Goal: Task Accomplishment & Management: Complete application form

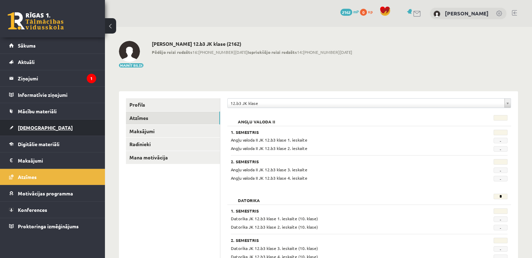
click at [34, 130] on link "[DEMOGRAPHIC_DATA]" at bounding box center [52, 128] width 87 height 16
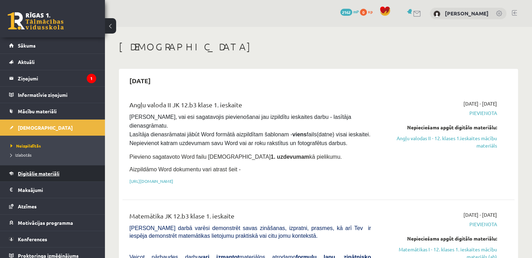
click at [45, 170] on span "Digitālie materiāli" at bounding box center [39, 173] width 42 height 6
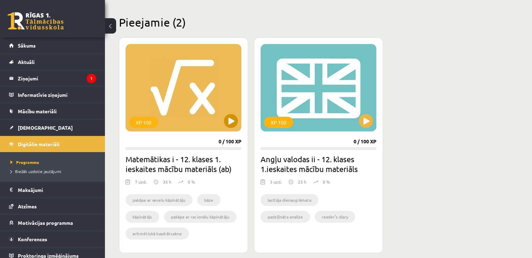
scroll to position [175, 0]
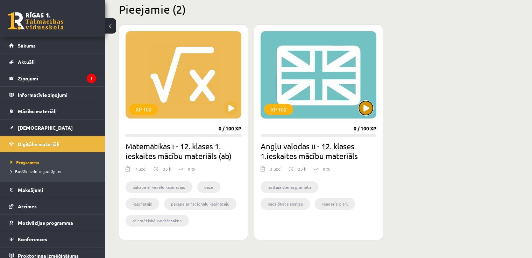
click at [361, 109] on button at bounding box center [366, 108] width 14 height 14
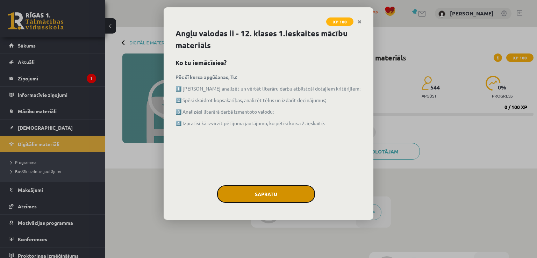
click at [259, 186] on button "Sapratu" at bounding box center [266, 193] width 98 height 17
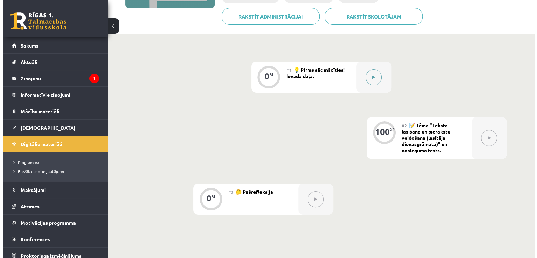
scroll to position [140, 0]
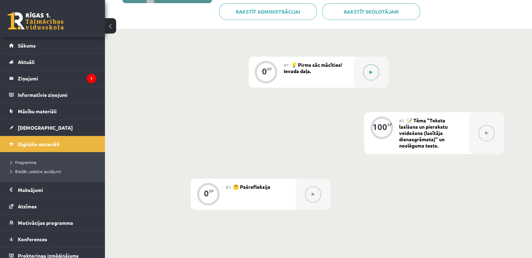
click at [376, 74] on button at bounding box center [371, 72] width 16 height 16
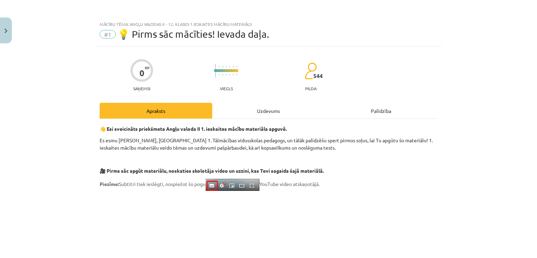
click at [281, 110] on div "Uzdevums" at bounding box center [268, 111] width 113 height 16
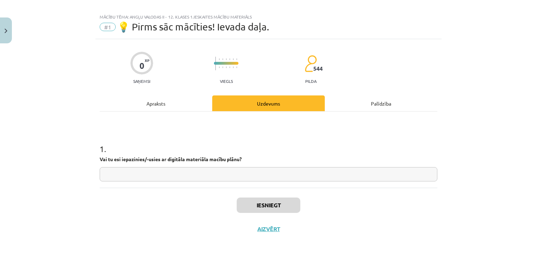
click at [186, 170] on input "text" at bounding box center [269, 174] width 338 height 14
type input "*"
type input "***"
click at [267, 202] on button "Iesniegt" at bounding box center [269, 205] width 64 height 15
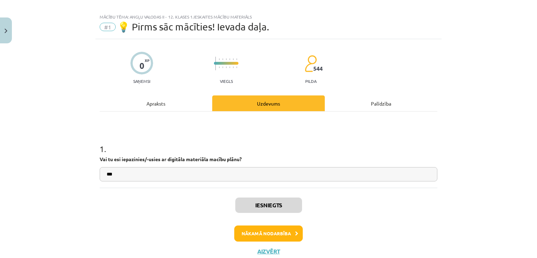
scroll to position [29, 0]
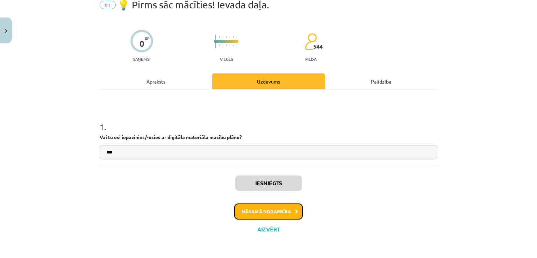
click at [252, 207] on button "Nākamā nodarbība" at bounding box center [268, 212] width 69 height 16
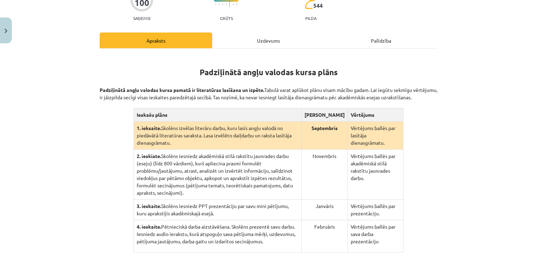
scroll to position [52, 0]
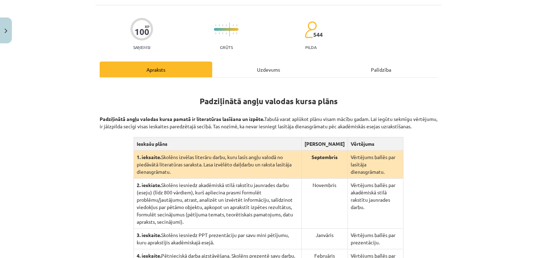
click at [245, 68] on div "Uzdevums" at bounding box center [268, 70] width 113 height 16
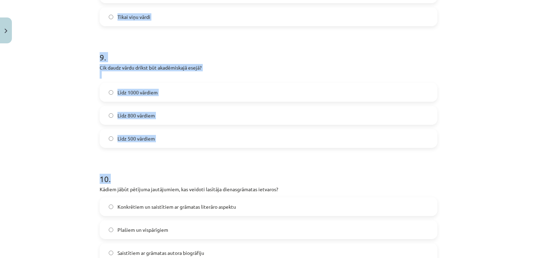
scroll to position [1110, 0]
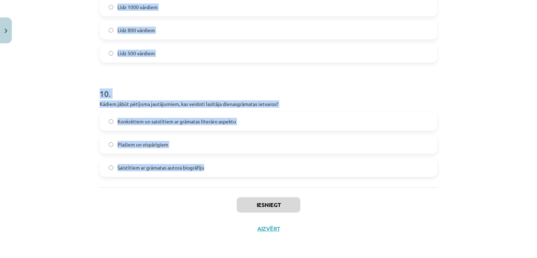
drag, startPoint x: 94, startPoint y: 47, endPoint x: 208, endPoint y: 170, distance: 168.0
copy form "4 . Loremipsumdol sitam con: adipiscing elitseddo ei temporincidi utlab etdolor…"
click at [43, 111] on div "Mācību tēma: Angļu valodas ii - 12. klases 1.ieskaites mācību materiāls #2 📝 Tē…" at bounding box center [268, 129] width 537 height 258
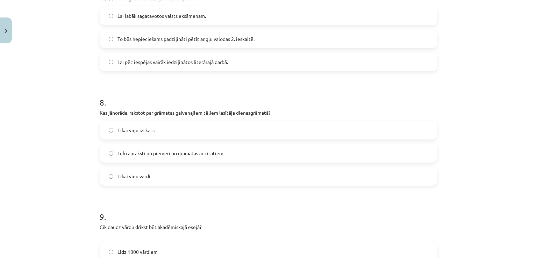
scroll to position [970, 0]
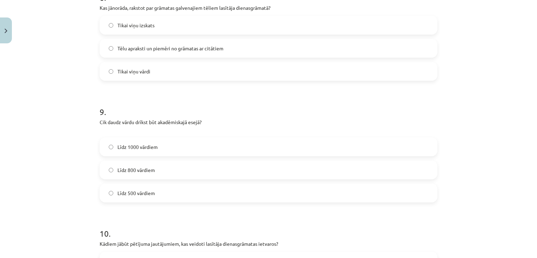
click at [145, 167] on span "Līdz 800 vārdiem" at bounding box center [135, 169] width 37 height 7
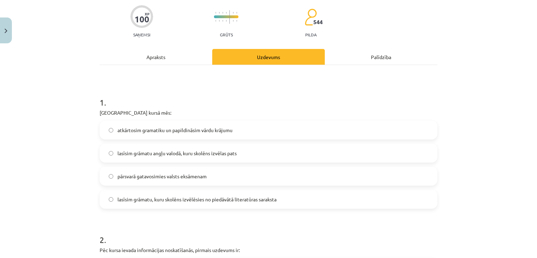
scroll to position [70, 0]
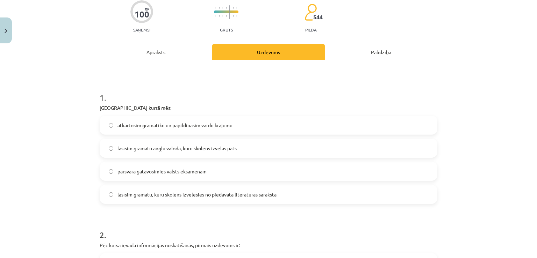
click at [131, 176] on label "pārsvarā gatavosimies valsts eksāmenam" at bounding box center [268, 171] width 336 height 17
click at [164, 200] on label "lasīsim grāmatu, kuru skolēns izvēlēsies no piedāvātā literatūras saraksta" at bounding box center [268, 194] width 336 height 17
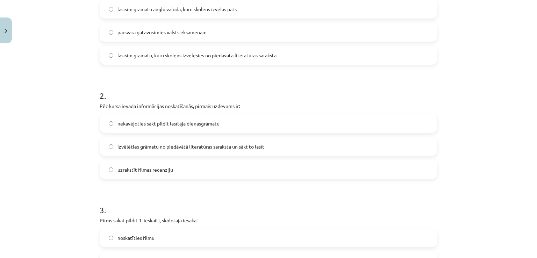
scroll to position [210, 0]
click at [117, 148] on span "izvēlēties grāmatu no piedāvātā literatūras saraksta un sākt to lasīt" at bounding box center [190, 145] width 147 height 7
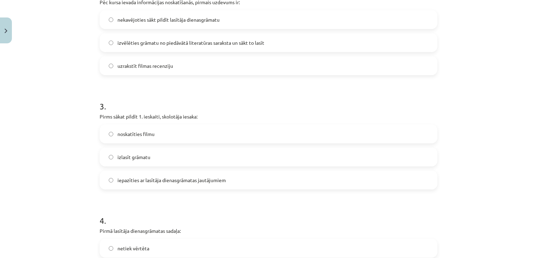
scroll to position [315, 0]
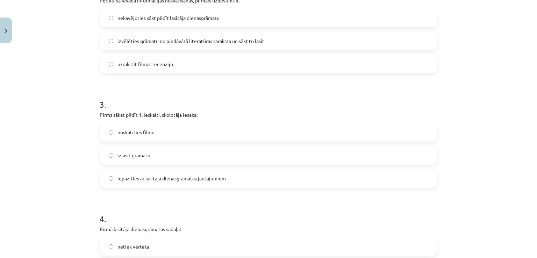
click at [117, 178] on span "iepazīties ar lasītāja dienasgrāmatas jautājumiem" at bounding box center [171, 178] width 108 height 7
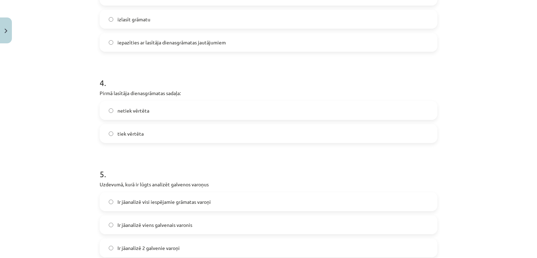
scroll to position [455, 0]
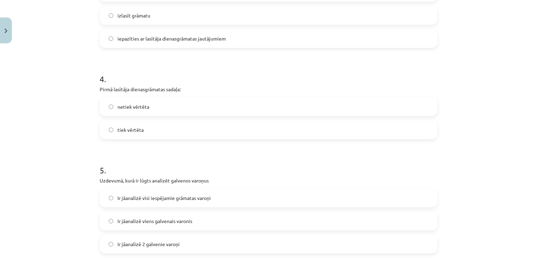
click at [149, 131] on label "tiek vērtēta" at bounding box center [268, 129] width 336 height 17
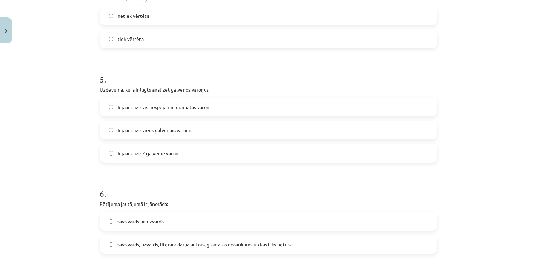
scroll to position [559, 0]
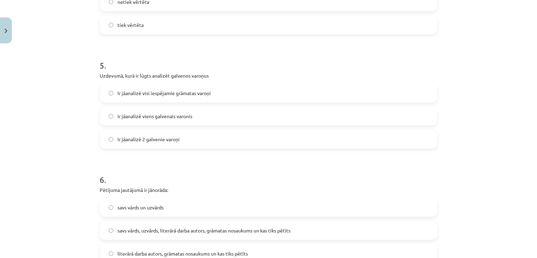
click at [133, 143] on label "Ir jāanalizē 2 galvenie varoņi" at bounding box center [268, 138] width 336 height 17
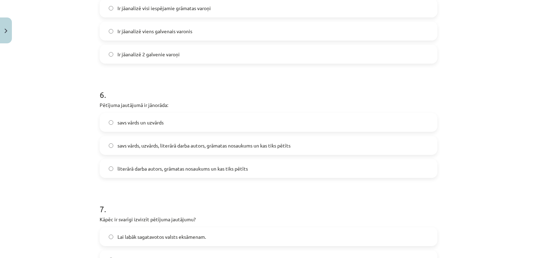
scroll to position [699, 0]
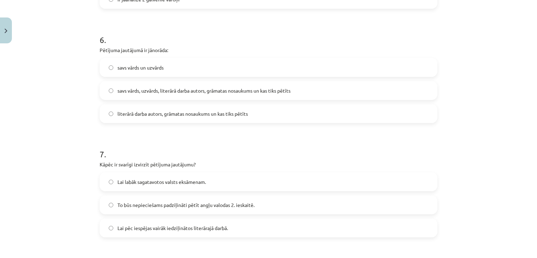
click at [164, 116] on span "literārā darba autors, grāmatas nosaukums un kas tiks pētīts" at bounding box center [182, 113] width 130 height 7
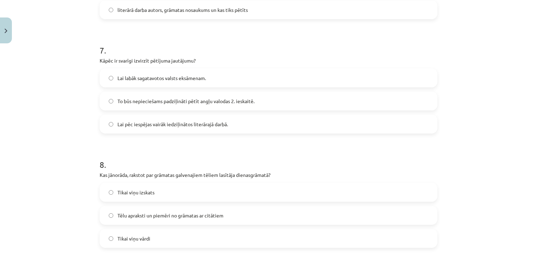
scroll to position [804, 0]
click at [105, 98] on label "To būs nepieciešams padziļināti pētīt angļu valodas 2. ieskaitē." at bounding box center [268, 99] width 336 height 17
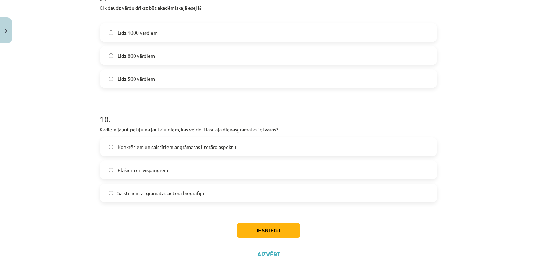
scroll to position [1110, 0]
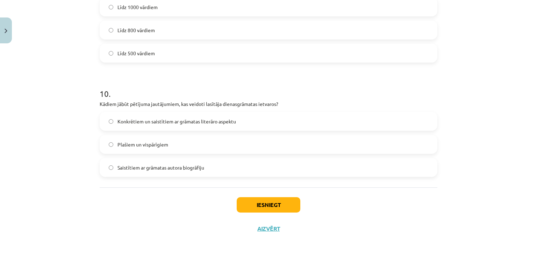
click at [113, 125] on label "Konkrētiem un saistītiem ar grāmatas literāro aspektu" at bounding box center [268, 121] width 336 height 17
click at [251, 203] on button "Iesniegt" at bounding box center [269, 204] width 64 height 15
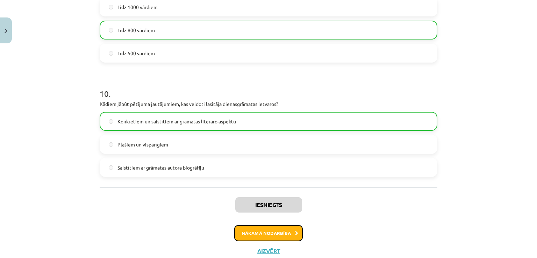
click at [279, 237] on button "Nākamā nodarbība" at bounding box center [268, 233] width 69 height 16
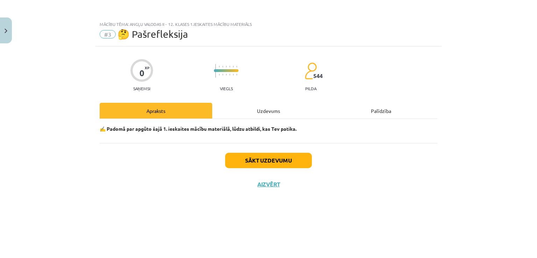
scroll to position [0, 0]
click at [255, 114] on div "Uzdevums" at bounding box center [268, 111] width 113 height 16
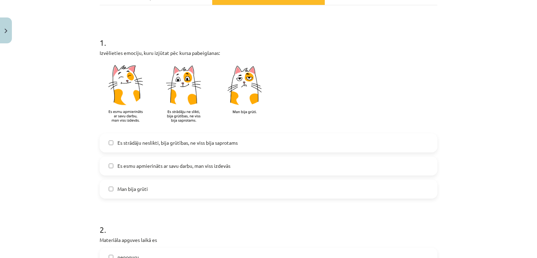
scroll to position [140, 0]
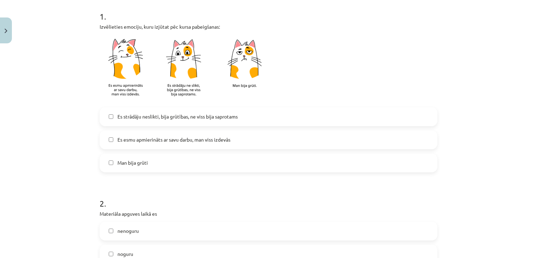
click at [126, 137] on span "Es esmu apmierināts ar savu darbu, man viss izdevās" at bounding box center [173, 139] width 113 height 7
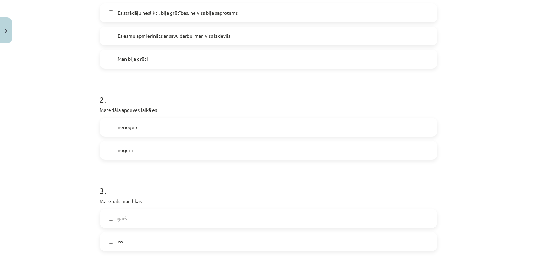
scroll to position [245, 0]
click at [112, 129] on label "nenoguru" at bounding box center [268, 125] width 336 height 17
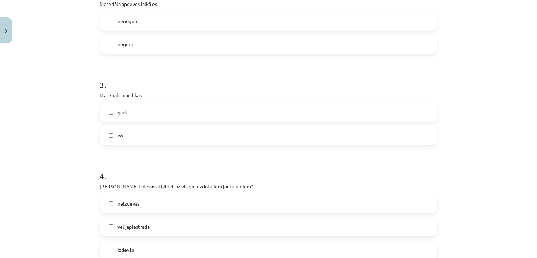
click at [117, 137] on span "īss" at bounding box center [120, 135] width 6 height 7
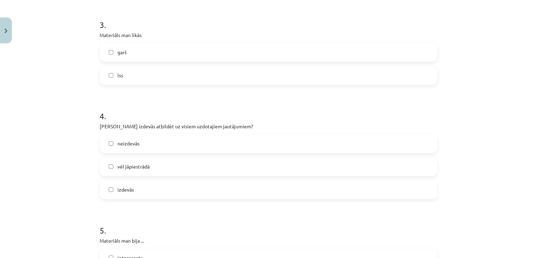
scroll to position [420, 0]
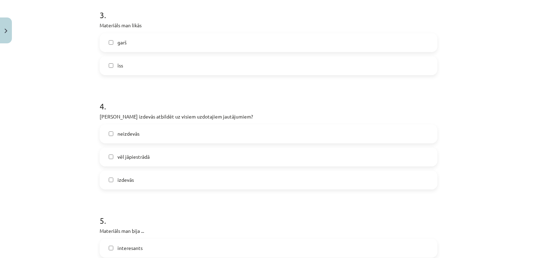
click at [118, 179] on span "izdevās" at bounding box center [125, 179] width 16 height 7
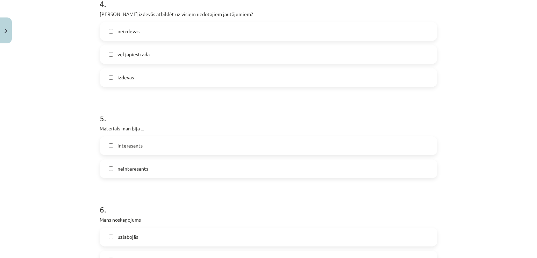
scroll to position [525, 0]
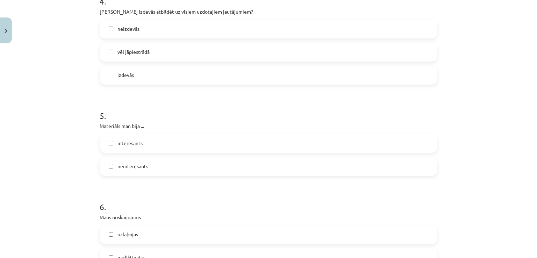
click at [105, 146] on label "interesants" at bounding box center [268, 143] width 336 height 17
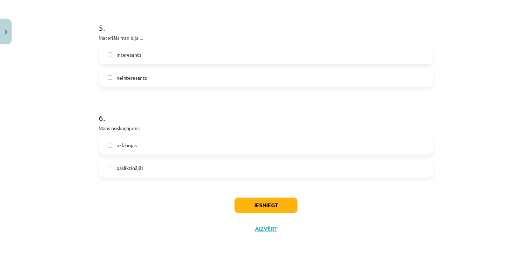
scroll to position [614, 0]
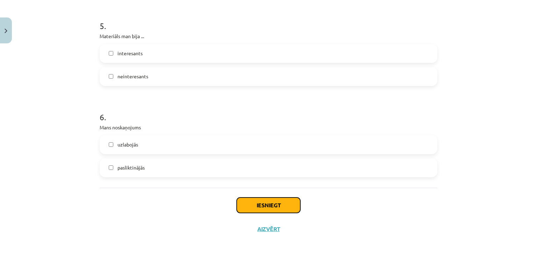
click at [242, 204] on button "Iesniegt" at bounding box center [269, 205] width 64 height 15
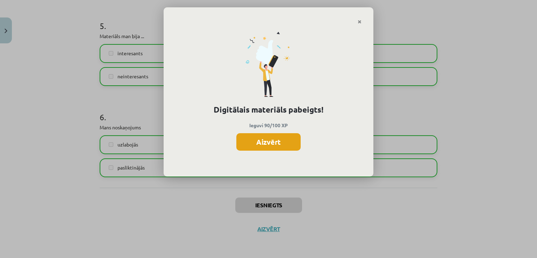
click at [250, 143] on button "Aizvērt" at bounding box center [268, 141] width 64 height 17
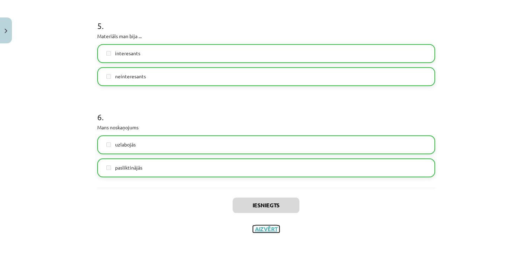
click at [262, 228] on button "Aizvērt" at bounding box center [266, 229] width 27 height 7
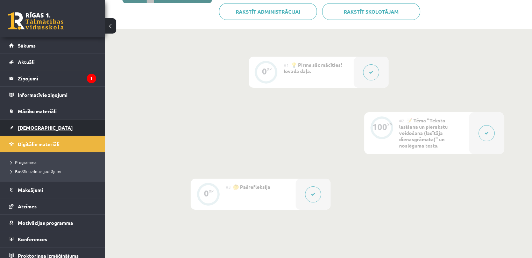
click at [81, 129] on link "[DEMOGRAPHIC_DATA]" at bounding box center [52, 128] width 87 height 16
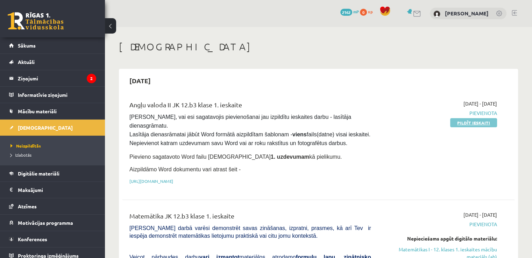
click at [466, 124] on link "Pildīt ieskaiti" at bounding box center [473, 122] width 47 height 9
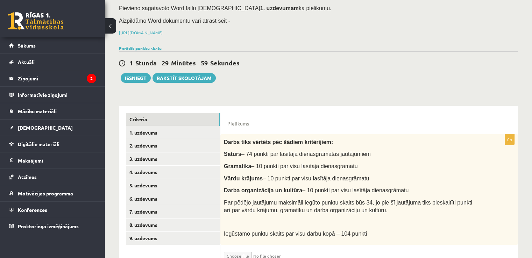
scroll to position [105, 0]
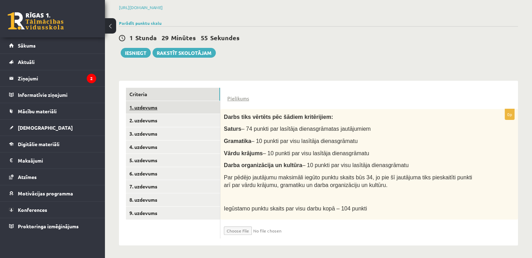
click at [202, 105] on link "1. uzdevums" at bounding box center [173, 107] width 94 height 13
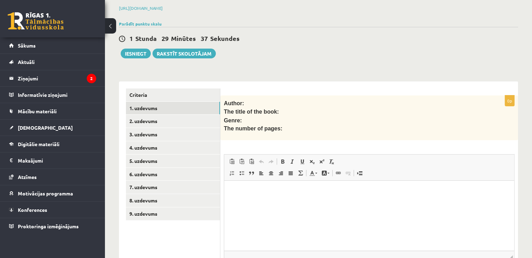
scroll to position [93, 0]
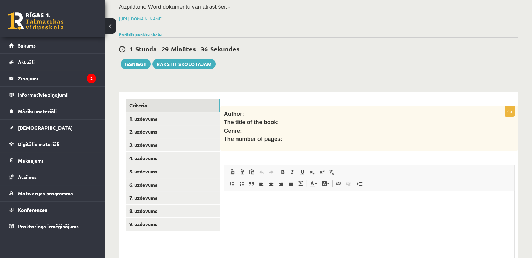
click at [172, 102] on link "Criteria" at bounding box center [173, 105] width 94 height 13
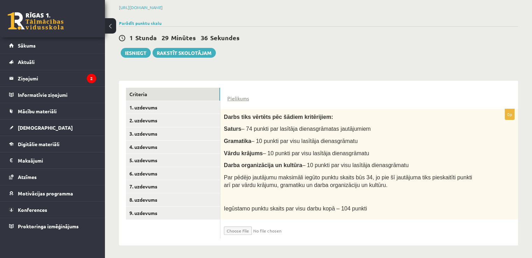
scroll to position [105, 0]
click at [155, 110] on link "1. uzdevums" at bounding box center [173, 107] width 94 height 13
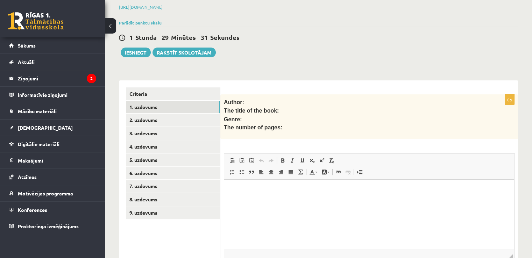
scroll to position [0, 0]
click at [273, 201] on html at bounding box center [369, 190] width 290 height 21
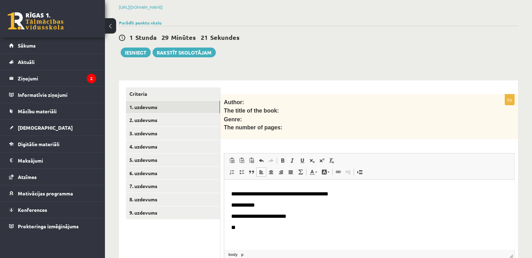
scroll to position [9, 0]
click at [149, 120] on link "2. uzdevums" at bounding box center [173, 120] width 94 height 13
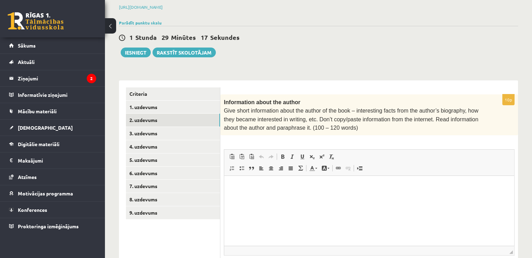
scroll to position [0, 0]
click at [241, 184] on p "Editor, wiswyg-editor-user-answer-47024916333320" at bounding box center [369, 186] width 276 height 7
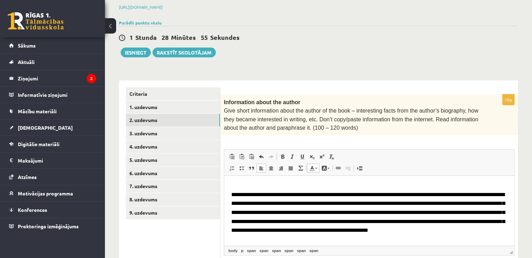
scroll to position [16, 0]
click at [157, 134] on link "3. uzdevums" at bounding box center [173, 133] width 94 height 13
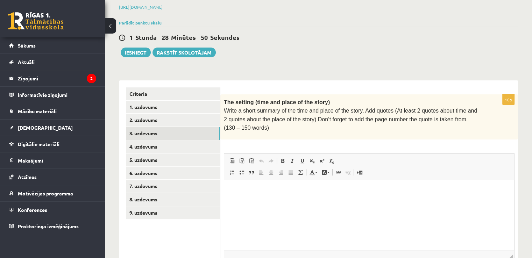
scroll to position [0, 0]
click at [309, 201] on html at bounding box center [369, 190] width 290 height 21
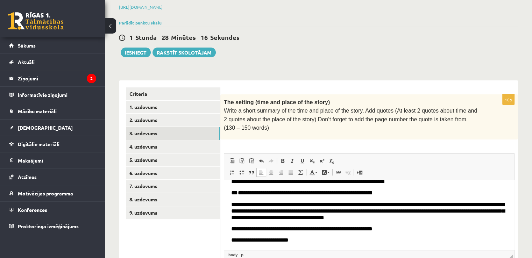
scroll to position [35, 0]
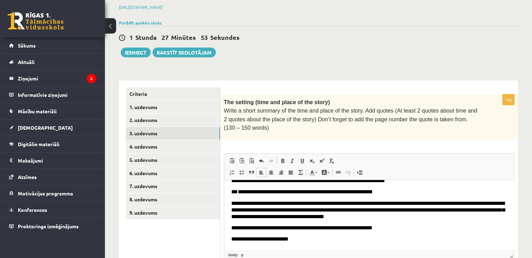
click at [231, 212] on span "**********" at bounding box center [367, 210] width 273 height 19
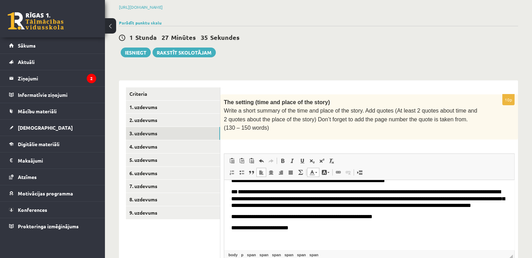
click at [231, 219] on span "**********" at bounding box center [301, 216] width 141 height 5
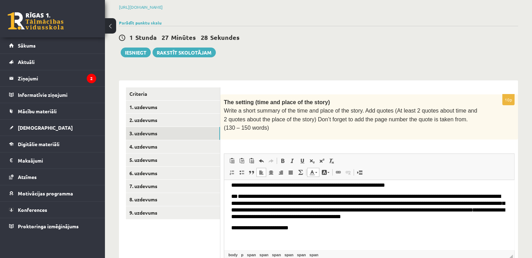
click at [232, 230] on span "**********" at bounding box center [259, 227] width 57 height 5
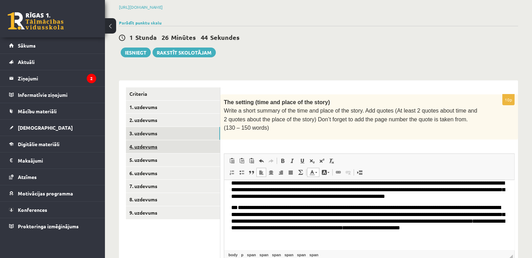
click at [161, 144] on link "4. uzdevums" at bounding box center [173, 146] width 94 height 13
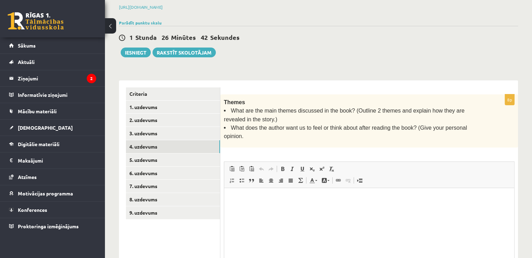
scroll to position [0, 0]
click at [261, 205] on html at bounding box center [369, 198] width 290 height 21
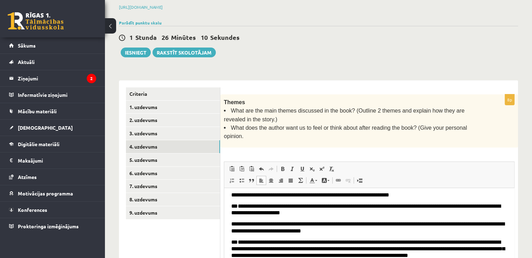
scroll to position [35, 0]
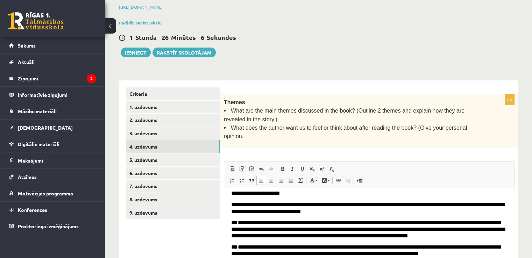
click at [233, 205] on span "**********" at bounding box center [367, 207] width 273 height 12
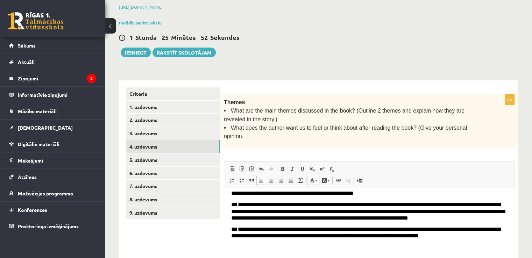
scroll to position [65, 0]
click at [263, 229] on span "**********" at bounding box center [365, 232] width 269 height 12
click at [306, 238] on p "**********" at bounding box center [369, 232] width 276 height 13
click at [154, 161] on link "5. uzdevums" at bounding box center [173, 160] width 94 height 13
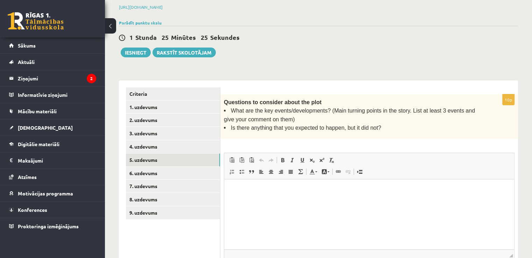
scroll to position [0, 0]
click at [251, 198] on html at bounding box center [369, 189] width 290 height 21
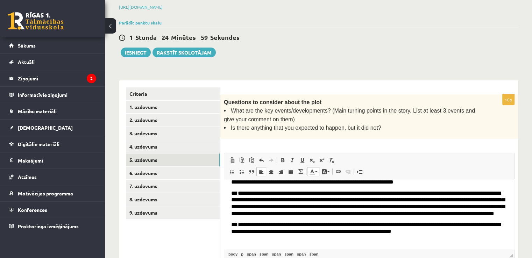
scroll to position [35, 0]
click at [161, 173] on link "6. uzdevums" at bounding box center [173, 173] width 94 height 13
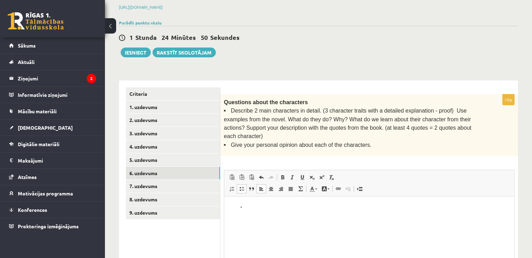
scroll to position [0, 0]
click at [238, 184] on link "Insert/Remove Bulleted List" at bounding box center [242, 188] width 10 height 9
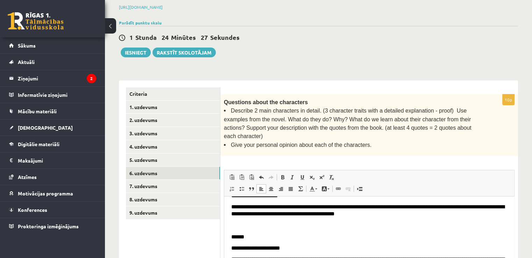
scroll to position [105, 0]
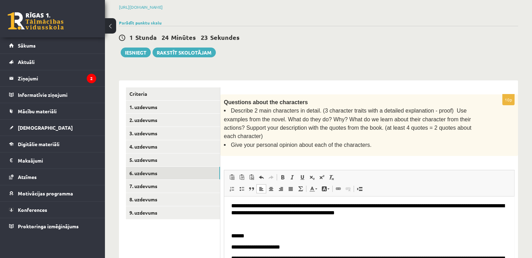
click at [234, 228] on p "Editor, wiswyg-editor-user-answer-47024995479980" at bounding box center [369, 224] width 276 height 7
click at [239, 237] on body "**********" at bounding box center [369, 239] width 276 height 281
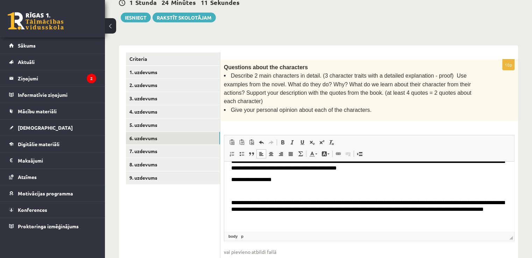
scroll to position [225, 0]
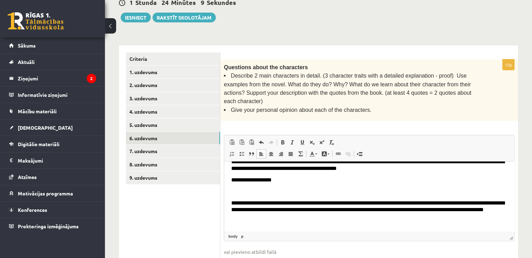
click at [232, 183] on span "**********" at bounding box center [251, 179] width 41 height 5
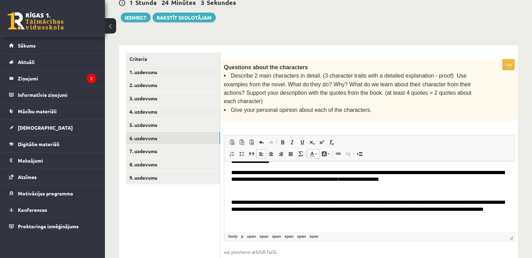
scroll to position [255, 0]
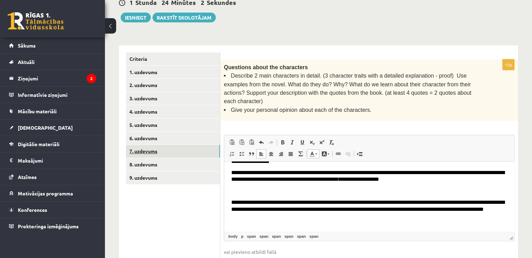
click at [148, 148] on link "7. uzdevums" at bounding box center [173, 151] width 94 height 13
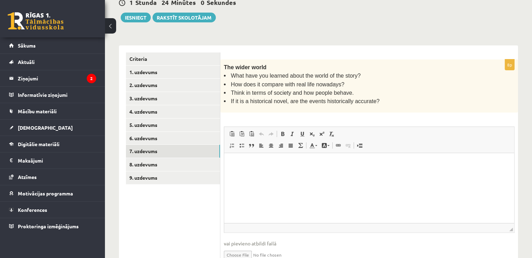
scroll to position [0, 0]
click at [298, 172] on html at bounding box center [369, 163] width 290 height 21
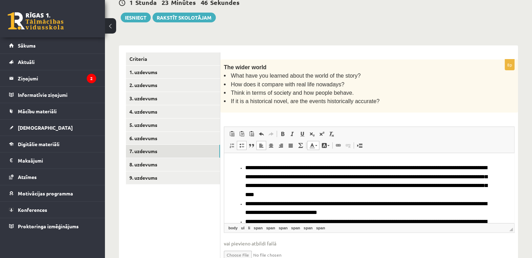
scroll to position [35, 0]
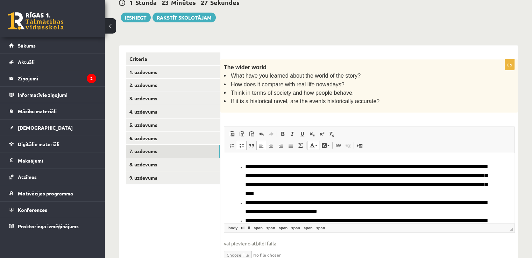
click at [421, 176] on span "**********" at bounding box center [366, 180] width 242 height 32
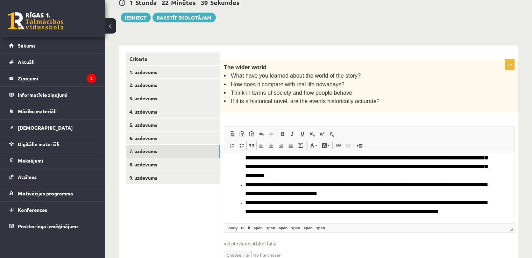
scroll to position [74, 0]
click at [156, 165] on link "8. uzdevums" at bounding box center [173, 164] width 94 height 13
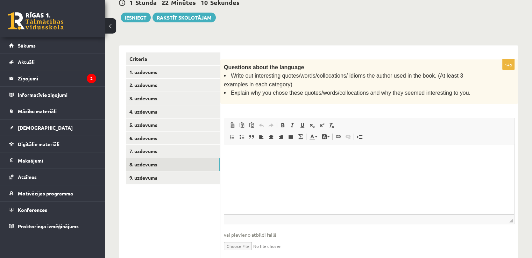
scroll to position [0, 0]
click at [258, 156] on p "Editor, wiswyg-editor-user-answer-47024925648560" at bounding box center [369, 154] width 276 height 7
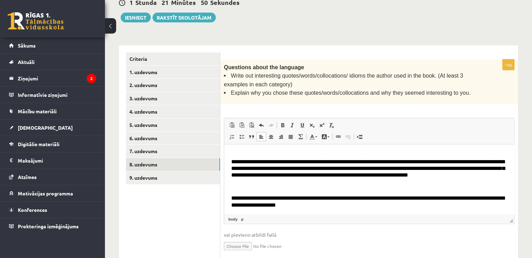
scroll to position [35, 0]
click at [381, 168] on span "**********" at bounding box center [367, 168] width 273 height 19
click at [381, 171] on span "**********" at bounding box center [367, 168] width 273 height 19
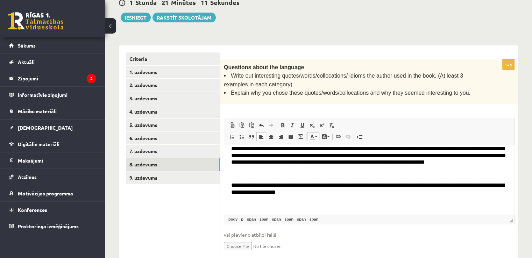
scroll to position [56, 0]
click at [302, 185] on span "**********" at bounding box center [367, 189] width 273 height 12
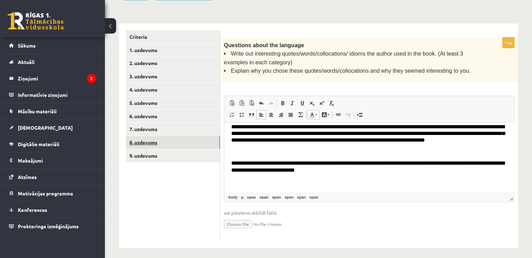
scroll to position [162, 0]
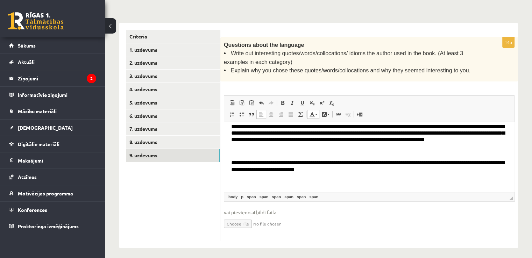
click at [174, 156] on link "9. uzdevums" at bounding box center [173, 155] width 94 height 13
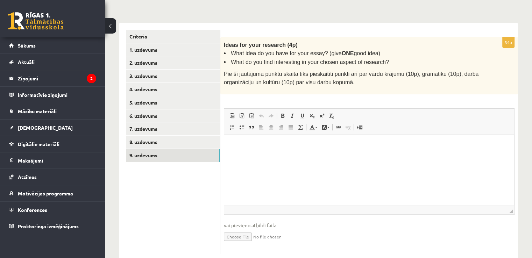
scroll to position [0, 0]
click at [266, 156] on html at bounding box center [369, 145] width 290 height 21
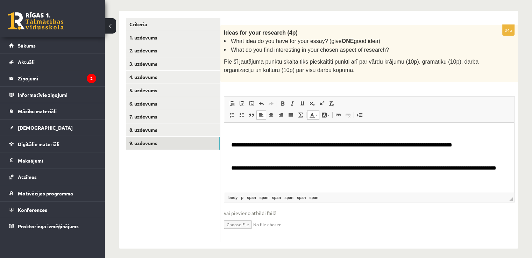
click at [243, 133] on p "Editor, wiswyg-editor-user-answer-47024978744420" at bounding box center [369, 132] width 276 height 7
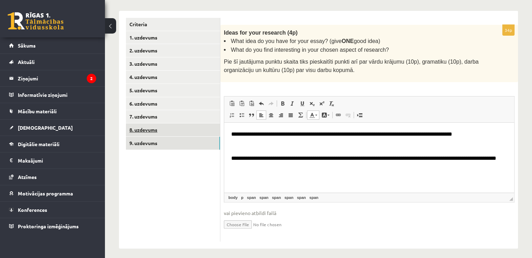
click at [166, 127] on link "8. uzdevums" at bounding box center [173, 129] width 94 height 13
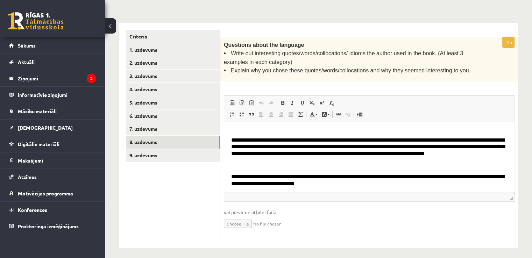
scroll to position [35, 0]
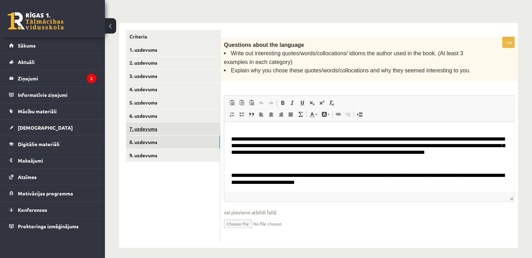
click at [165, 133] on link "7. uzdevums" at bounding box center [173, 128] width 94 height 13
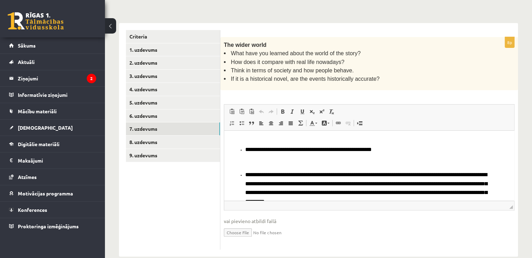
scroll to position [4, 0]
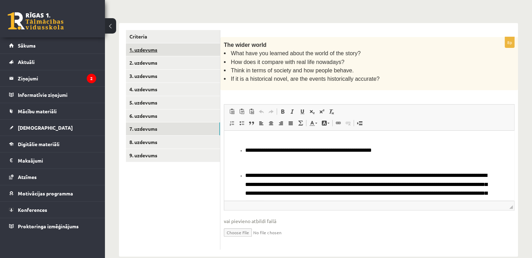
click at [148, 48] on link "1. uzdevums" at bounding box center [173, 49] width 94 height 13
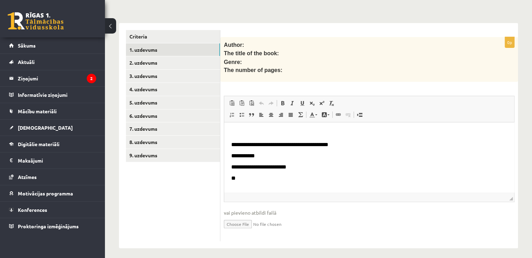
scroll to position [9, 0]
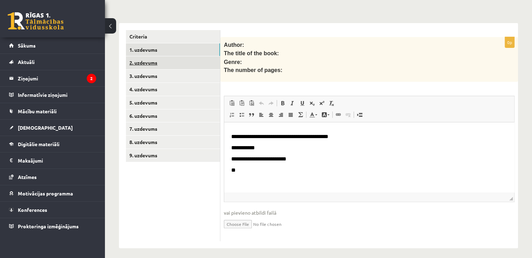
click at [156, 62] on link "2. uzdevums" at bounding box center [173, 62] width 94 height 13
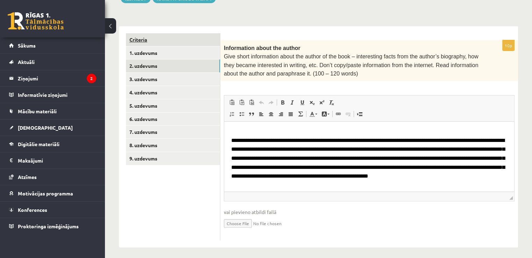
click at [164, 43] on link "Criteria" at bounding box center [173, 39] width 94 height 13
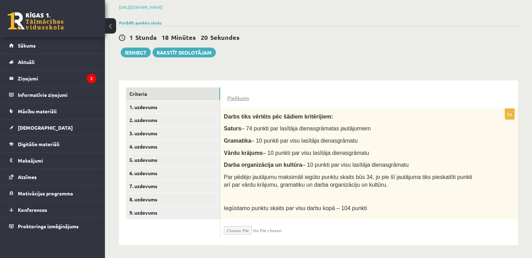
click at [243, 228] on input "file" at bounding box center [265, 229] width 83 height 12
type input "**********"
click at [266, 228] on input "file" at bounding box center [265, 229] width 83 height 12
click at [241, 229] on input "file" at bounding box center [265, 229] width 83 height 12
type input "**********"
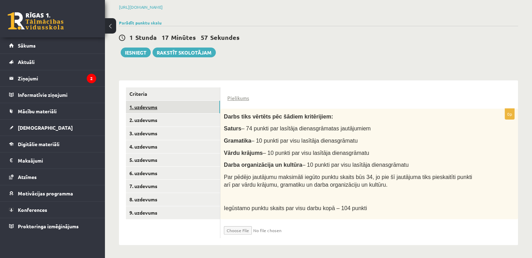
click at [176, 106] on link "1. uzdevums" at bounding box center [173, 107] width 94 height 13
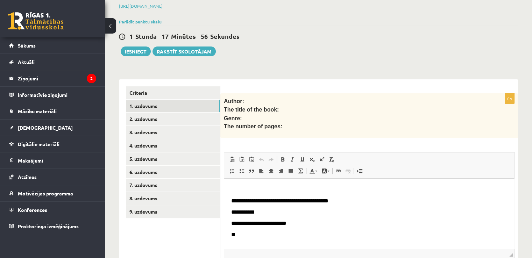
scroll to position [140, 0]
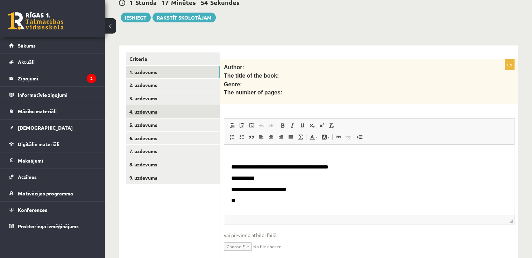
click at [176, 107] on link "4. uzdevums" at bounding box center [173, 111] width 94 height 13
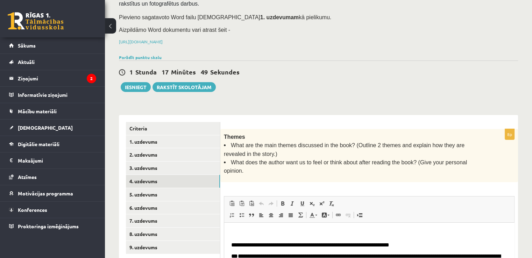
scroll to position [57, 0]
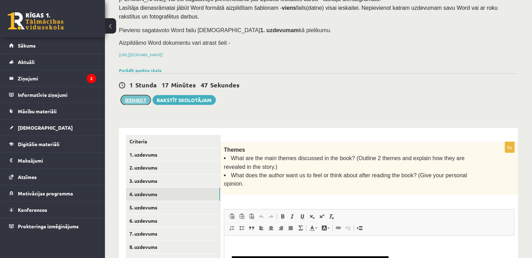
click at [136, 100] on button "Iesniegt" at bounding box center [136, 100] width 30 height 10
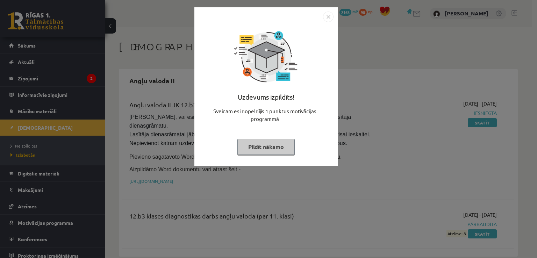
click at [325, 18] on img "Close" at bounding box center [328, 17] width 10 height 10
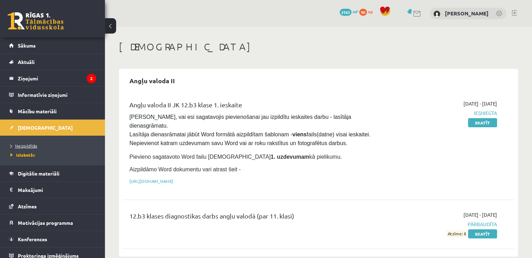
click at [33, 144] on span "Neizpildītās" at bounding box center [23, 146] width 27 height 6
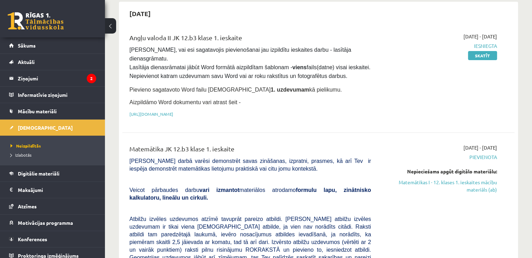
scroll to position [70, 0]
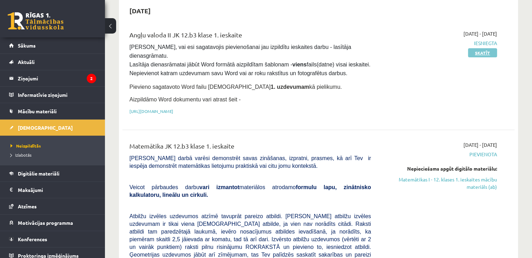
click at [478, 54] on link "Skatīt" at bounding box center [482, 52] width 29 height 9
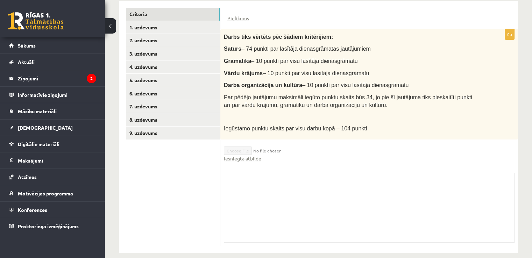
scroll to position [175, 0]
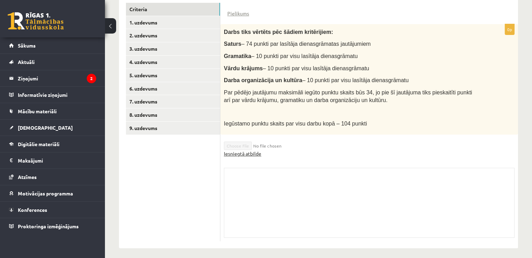
click at [255, 152] on link "Iesniegtā atbilde" at bounding box center [242, 153] width 37 height 7
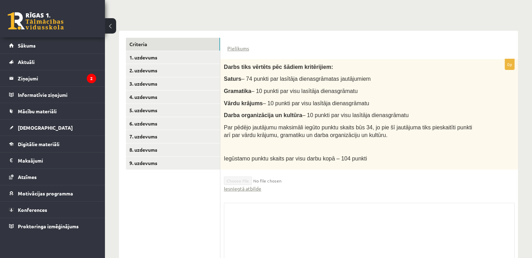
scroll to position [140, 0]
click at [162, 59] on link "1. uzdevums" at bounding box center [173, 57] width 94 height 13
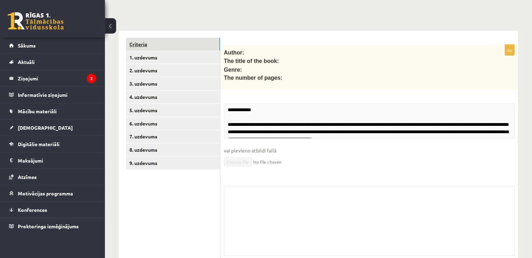
click at [162, 45] on link "Criteria" at bounding box center [173, 44] width 94 height 13
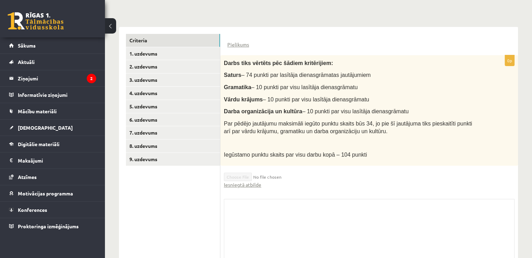
scroll to position [143, 0]
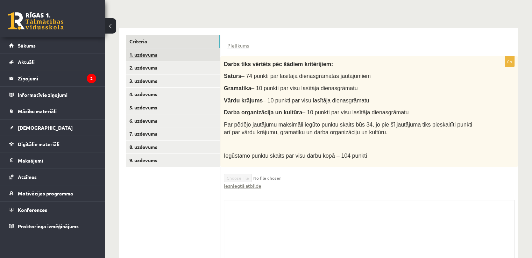
click at [152, 54] on link "1. uzdevums" at bounding box center [173, 54] width 94 height 13
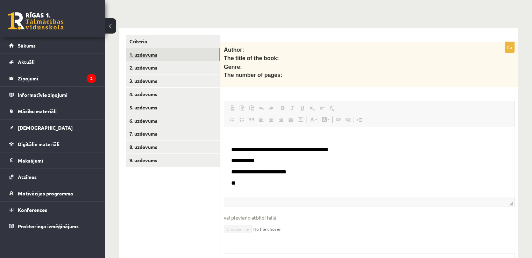
scroll to position [0, 0]
click at [184, 44] on link "Criteria" at bounding box center [173, 41] width 94 height 13
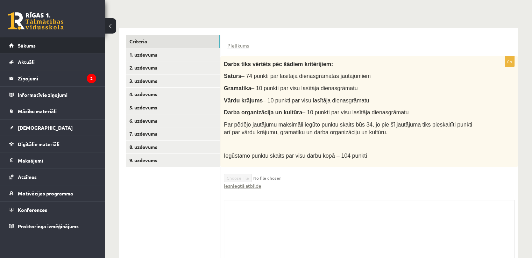
click at [64, 46] on link "Sākums" at bounding box center [52, 45] width 87 height 16
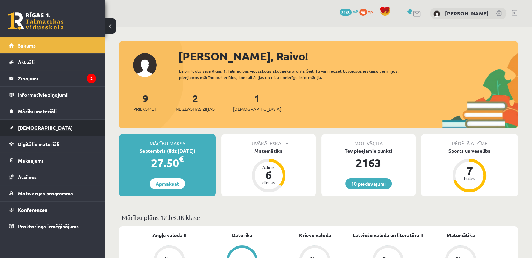
click at [41, 130] on link "[DEMOGRAPHIC_DATA]" at bounding box center [52, 128] width 87 height 16
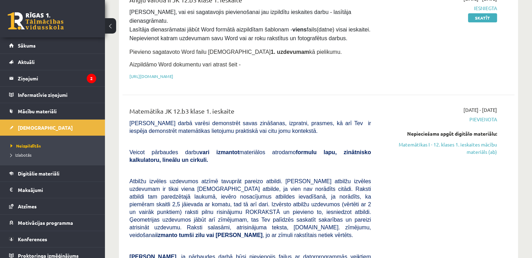
scroll to position [105, 0]
